Goal: Task Accomplishment & Management: Use online tool/utility

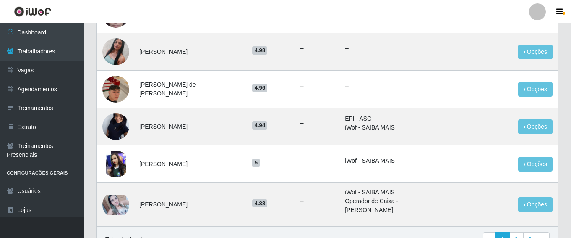
scroll to position [504, 0]
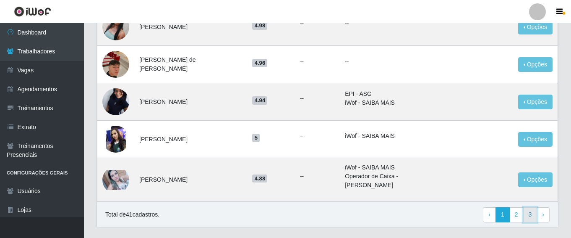
click at [536, 207] on link "3" at bounding box center [530, 214] width 14 height 15
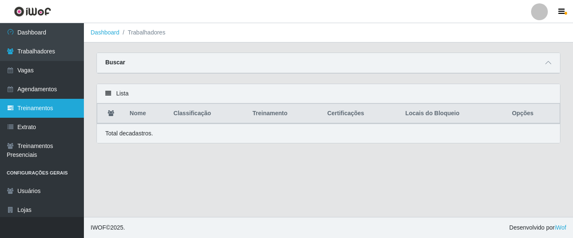
click at [45, 105] on link "Treinamentos" at bounding box center [42, 108] width 84 height 19
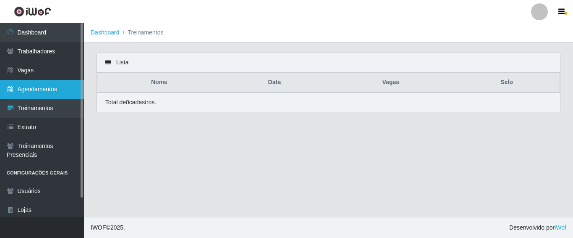
click at [50, 86] on link "Agendamentos" at bounding box center [42, 89] width 84 height 19
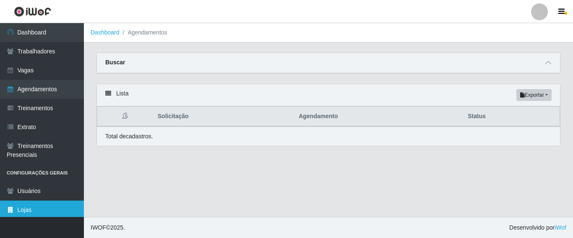
click at [52, 210] on link "Lojas" at bounding box center [42, 209] width 84 height 19
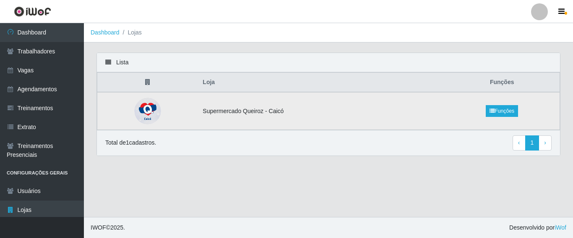
click at [154, 110] on img at bounding box center [147, 110] width 27 height 27
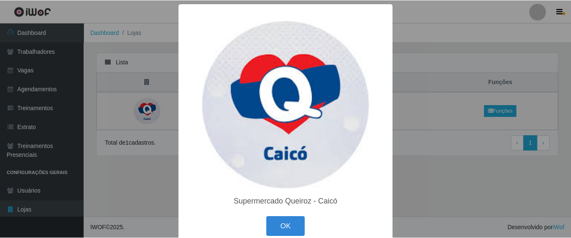
scroll to position [14, 0]
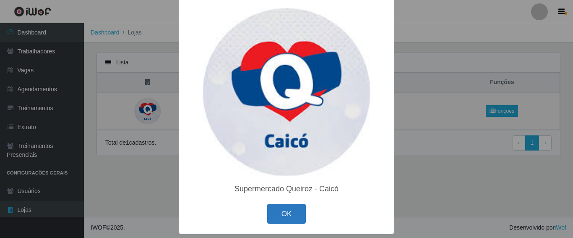
click at [286, 207] on button "OK" at bounding box center [286, 214] width 39 height 20
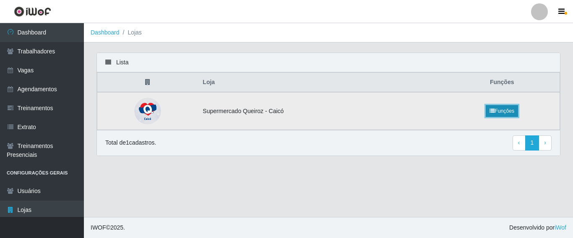
click at [507, 110] on link "Funções" at bounding box center [502, 111] width 32 height 12
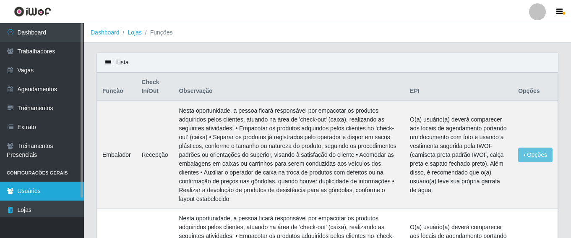
click at [25, 189] on link "Usuários" at bounding box center [42, 190] width 84 height 19
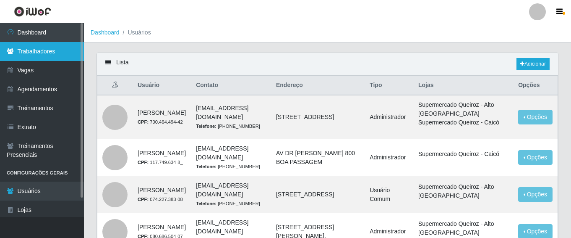
click at [61, 46] on link "Trabalhadores" at bounding box center [42, 51] width 84 height 19
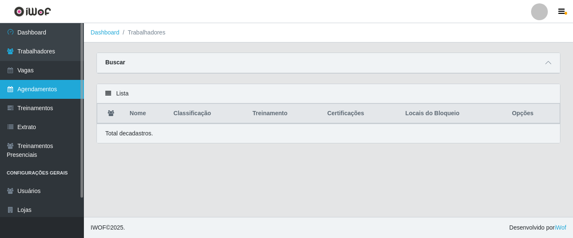
click at [49, 90] on link "Agendamentos" at bounding box center [42, 89] width 84 height 19
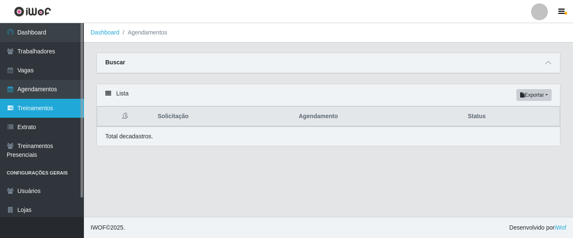
click at [65, 105] on link "Treinamentos" at bounding box center [42, 108] width 84 height 19
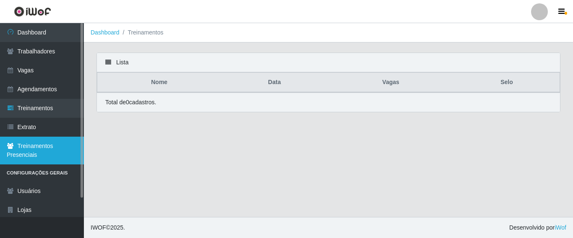
click at [18, 145] on link "Treinamentos Presenciais" at bounding box center [42, 150] width 84 height 28
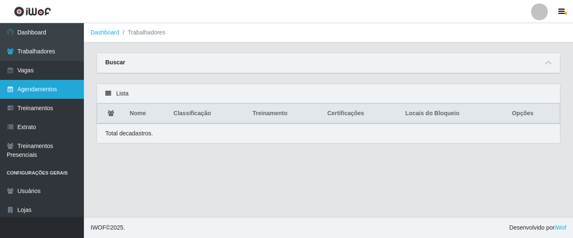
click at [51, 92] on link "Agendamentos" at bounding box center [42, 89] width 84 height 19
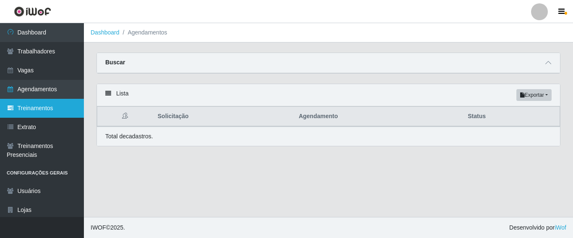
click at [28, 111] on link "Treinamentos" at bounding box center [42, 108] width 84 height 19
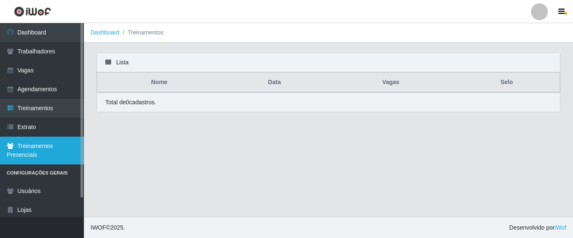
click at [53, 145] on link "Treinamentos Presenciais" at bounding box center [42, 150] width 84 height 28
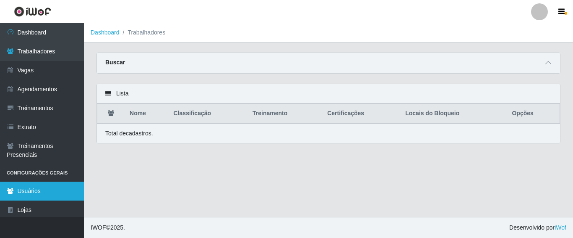
click at [24, 191] on link "Usuários" at bounding box center [42, 190] width 84 height 19
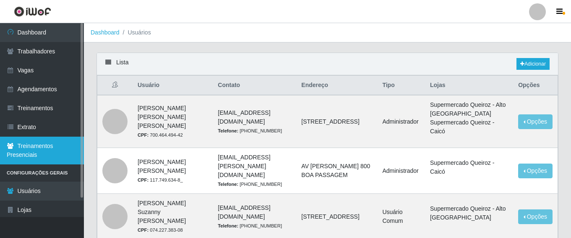
click at [30, 147] on link "Treinamentos Presenciais" at bounding box center [42, 150] width 84 height 28
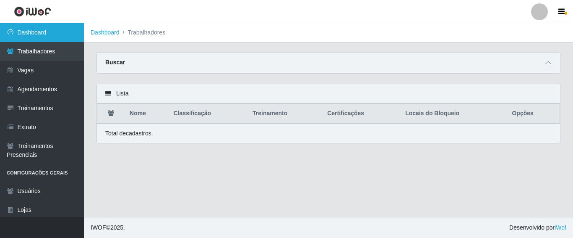
click at [37, 28] on link "Dashboard" at bounding box center [42, 32] width 84 height 19
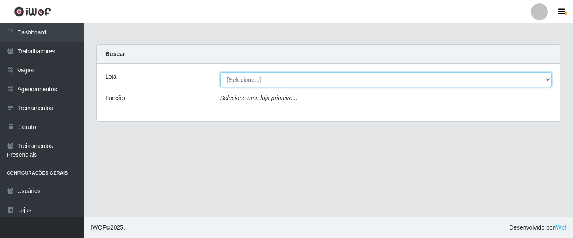
click at [361, 79] on select "[Selecione...] Supermercado Queiroz - Caicó" at bounding box center [386, 79] width 332 height 15
select select "512"
click at [220, 72] on select "[Selecione...] Supermercado Queiroz - Caicó" at bounding box center [386, 79] width 332 height 15
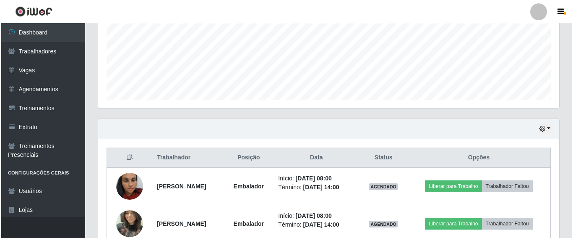
scroll to position [245, 0]
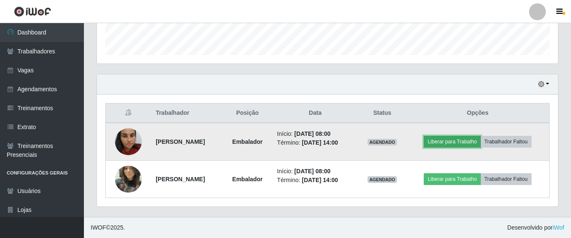
click at [454, 142] on button "Liberar para Trabalho" at bounding box center [452, 142] width 57 height 12
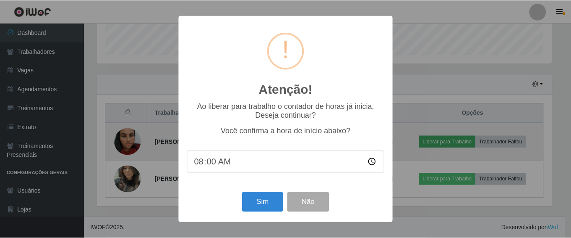
scroll to position [174, 457]
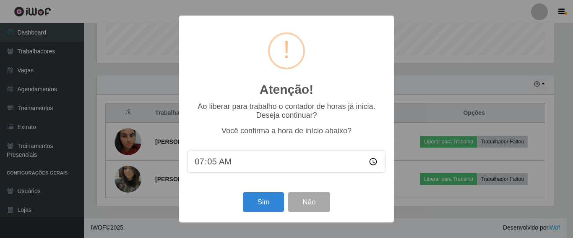
type input "07:58"
click at [261, 202] on button "Sim" at bounding box center [263, 202] width 41 height 20
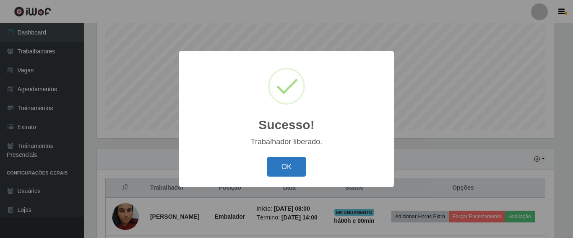
click at [289, 165] on button "OK" at bounding box center [286, 167] width 39 height 20
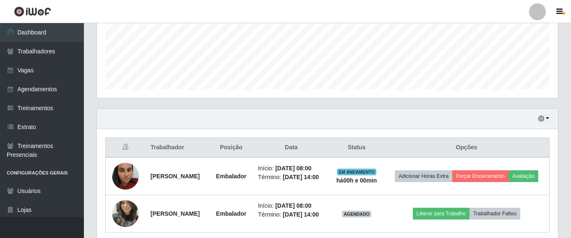
scroll to position [258, 0]
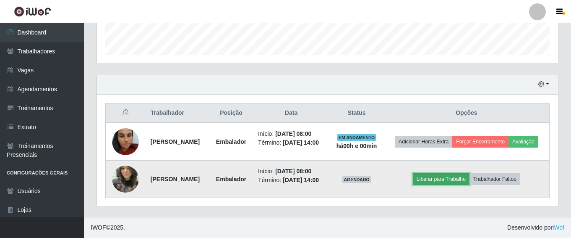
click at [444, 174] on button "Liberar para Trabalho" at bounding box center [441, 179] width 57 height 12
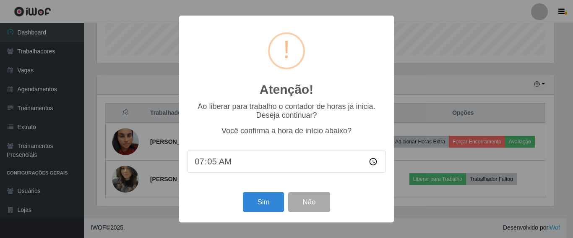
type input "07:58"
click at [252, 202] on button "Sim" at bounding box center [263, 202] width 41 height 20
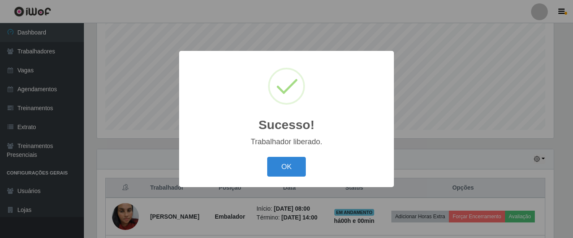
drag, startPoint x: 289, startPoint y: 170, endPoint x: 299, endPoint y: 172, distance: 10.7
click at [289, 169] on button "OK" at bounding box center [286, 167] width 39 height 20
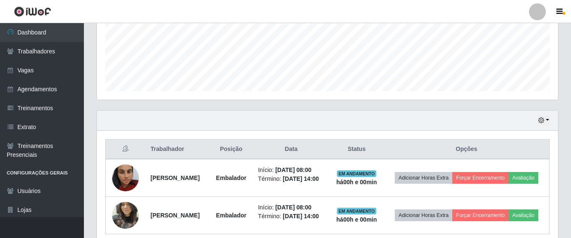
scroll to position [258, 0]
